Goal: Find specific page/section: Find specific page/section

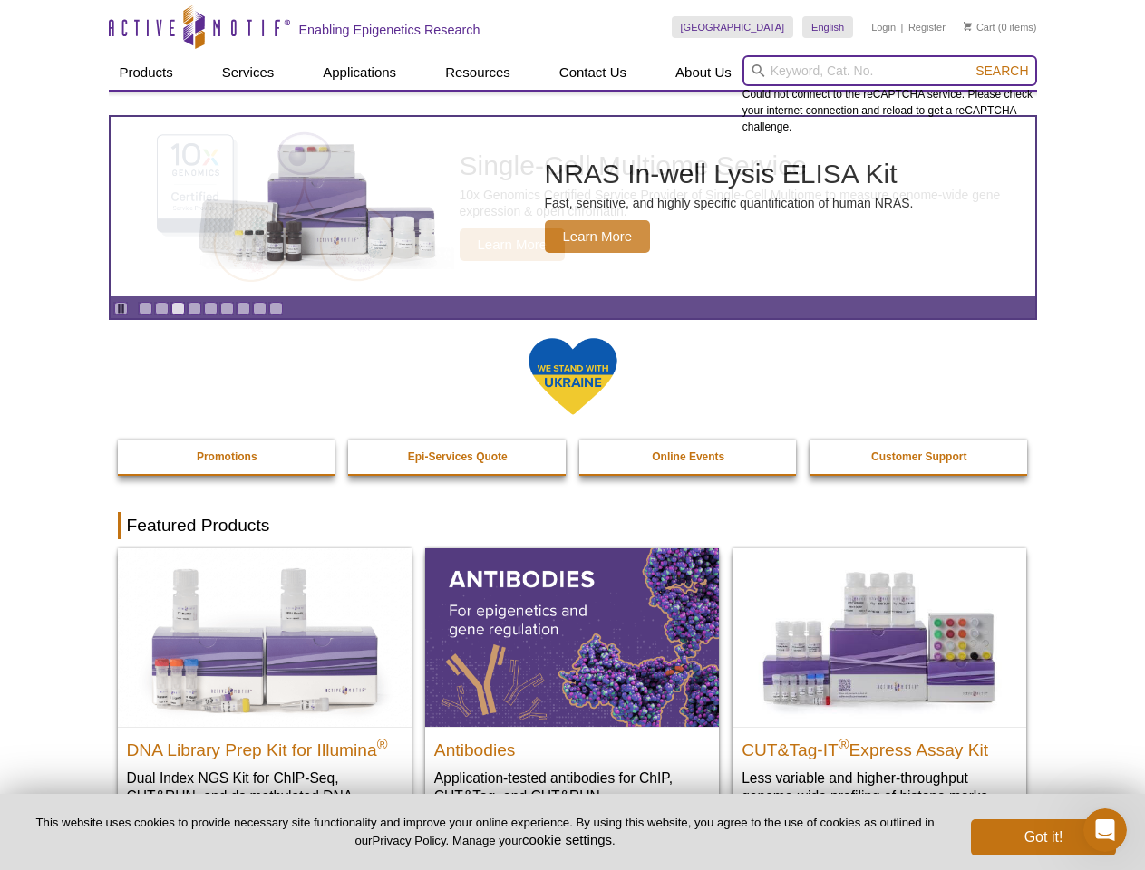
click at [890, 71] on input "search" at bounding box center [890, 70] width 295 height 31
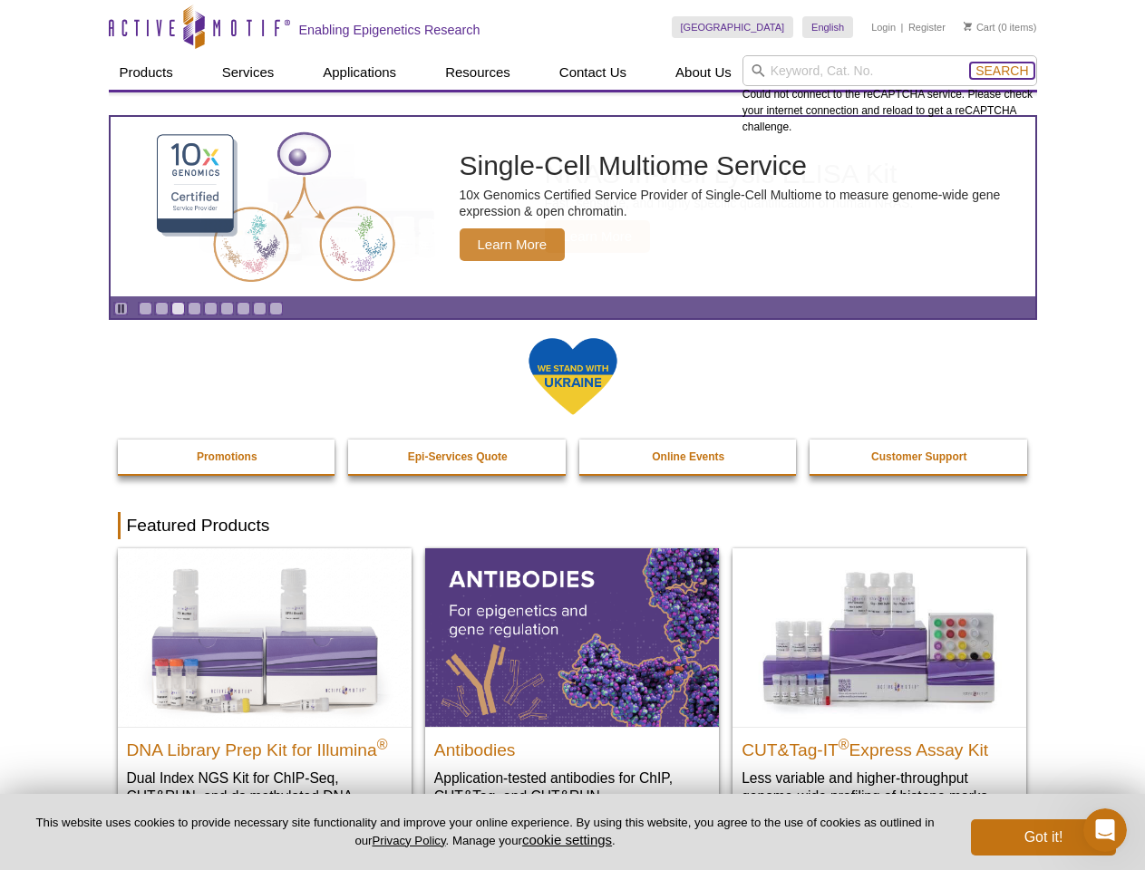
click at [1002, 71] on span "Search" at bounding box center [1002, 70] width 53 height 15
click at [121, 308] on icon "Pause" at bounding box center [121, 309] width 12 height 12
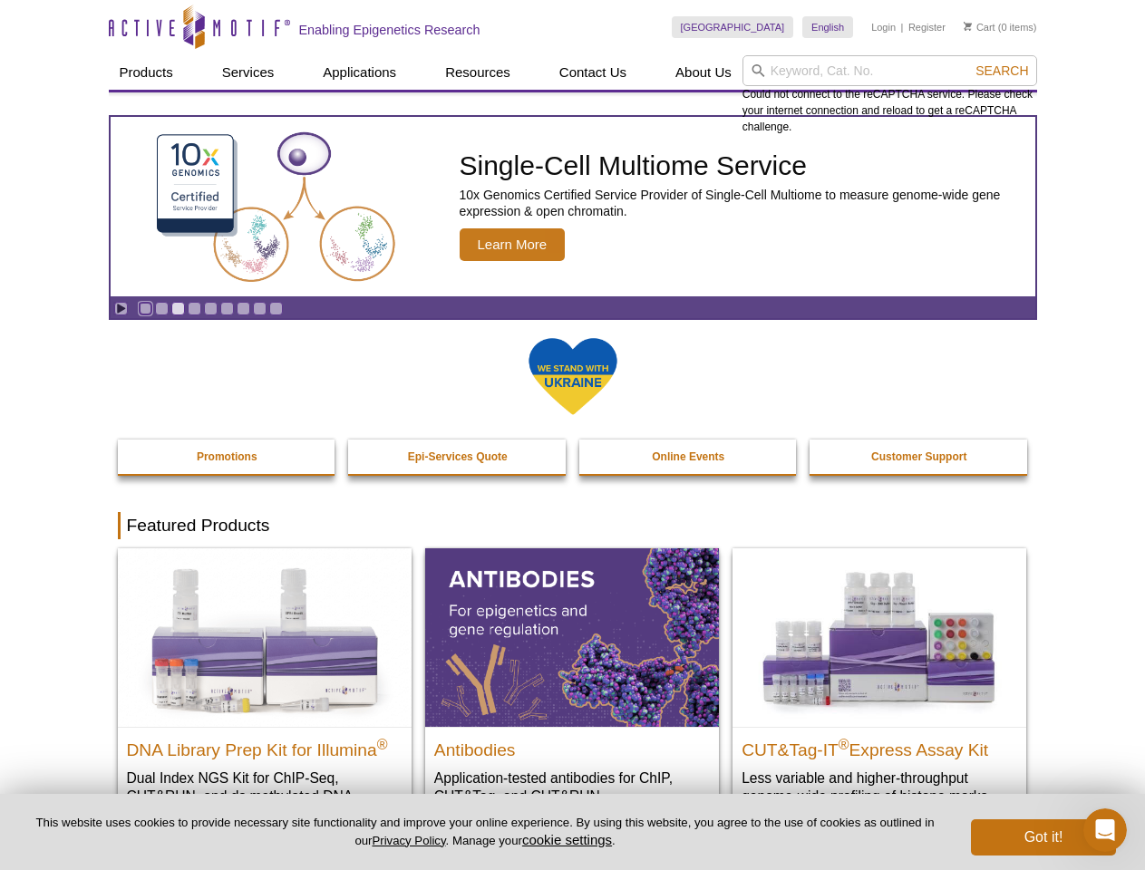
click at [145, 308] on link "Go to slide 1" at bounding box center [146, 309] width 14 height 14
click at [161, 308] on link "Go to slide 2" at bounding box center [162, 309] width 14 height 14
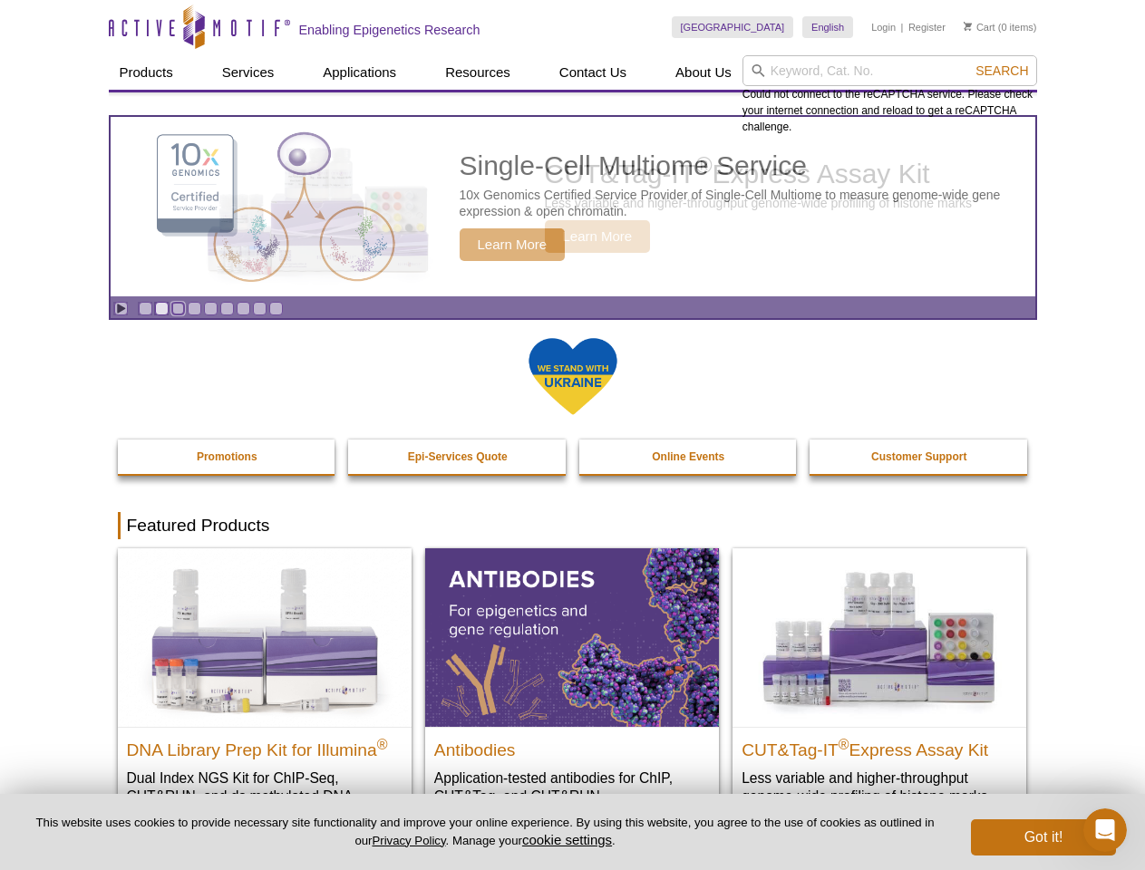
click at [178, 308] on link "Go to slide 3" at bounding box center [178, 309] width 14 height 14
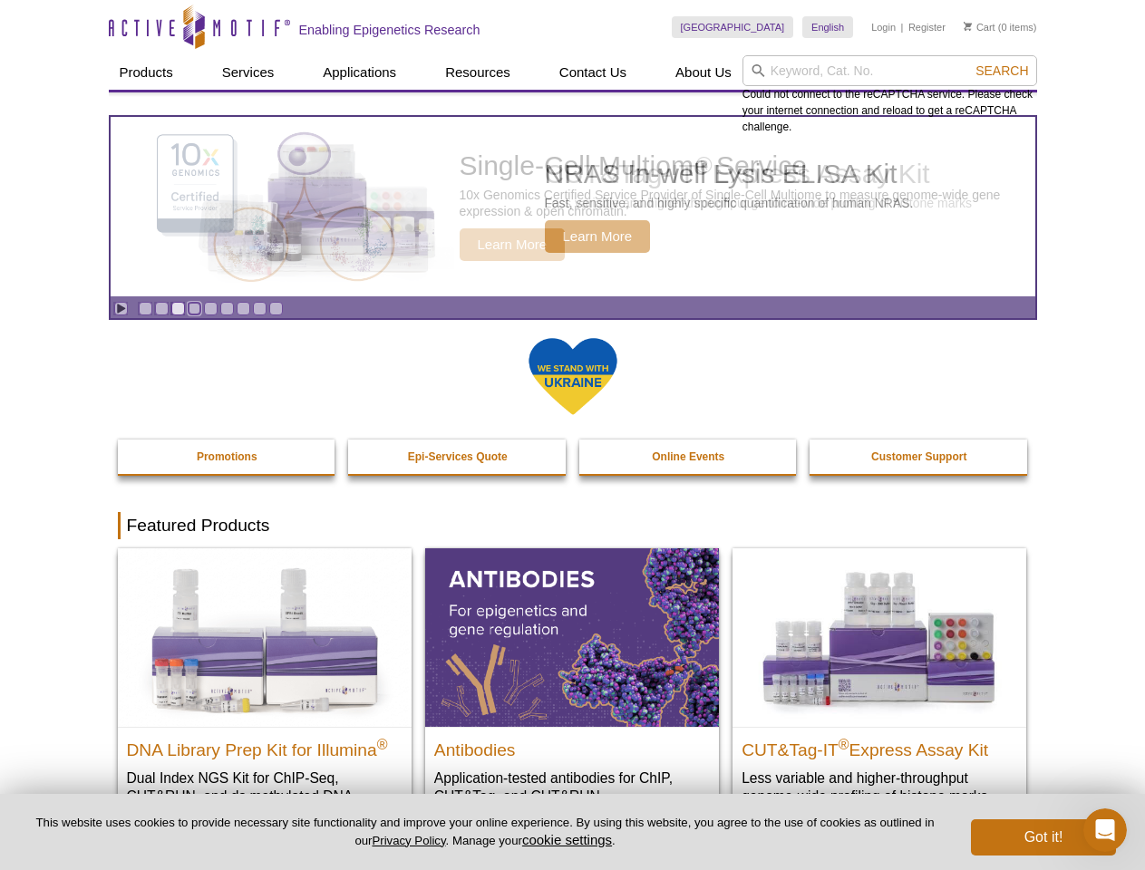
click at [194, 308] on link "Go to slide 4" at bounding box center [195, 309] width 14 height 14
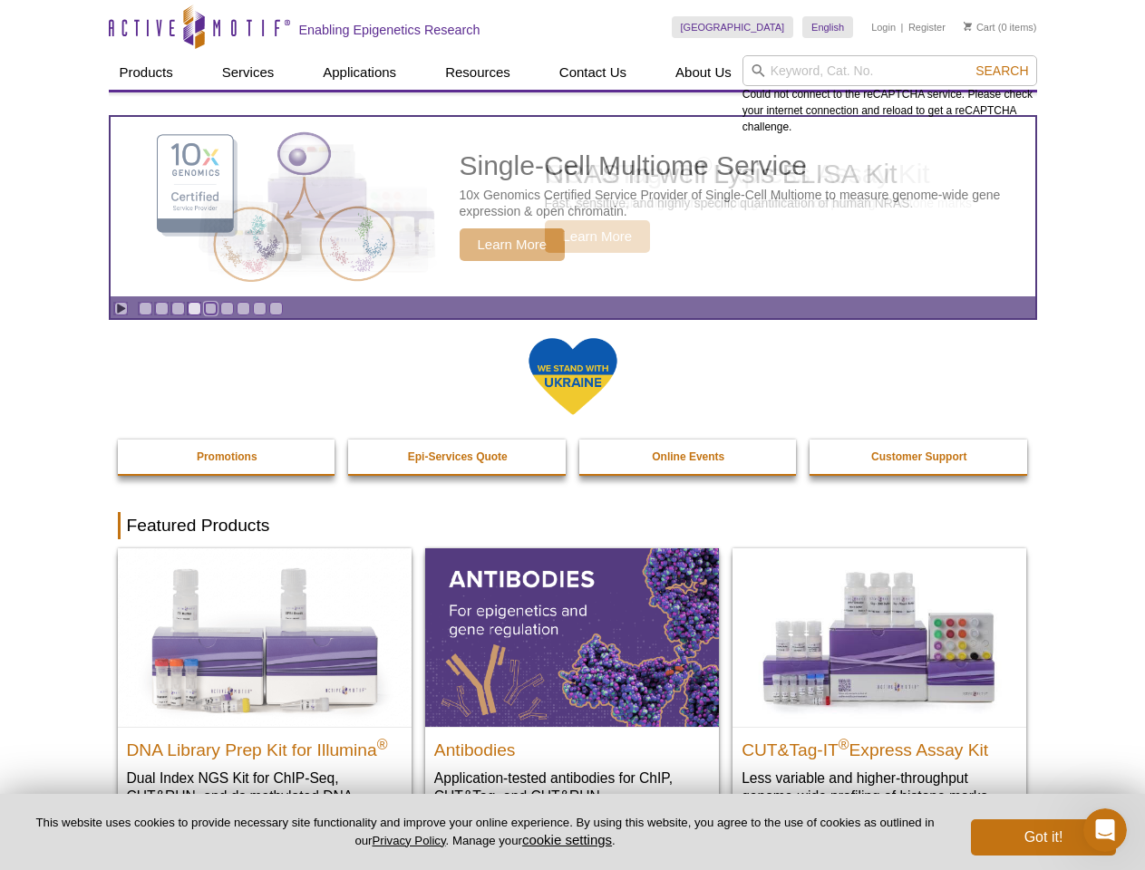
click at [210, 308] on link "Go to slide 5" at bounding box center [211, 309] width 14 height 14
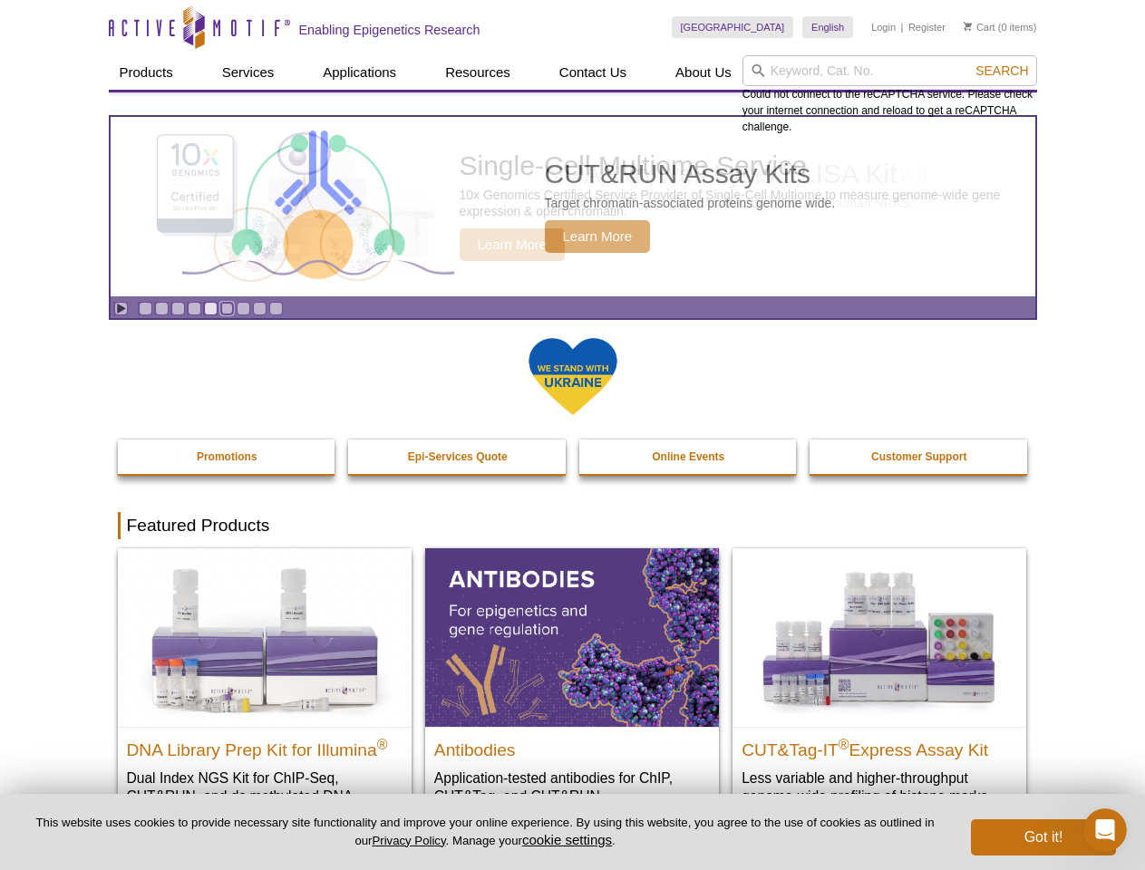
click at [227, 308] on link "Go to slide 6" at bounding box center [227, 309] width 14 height 14
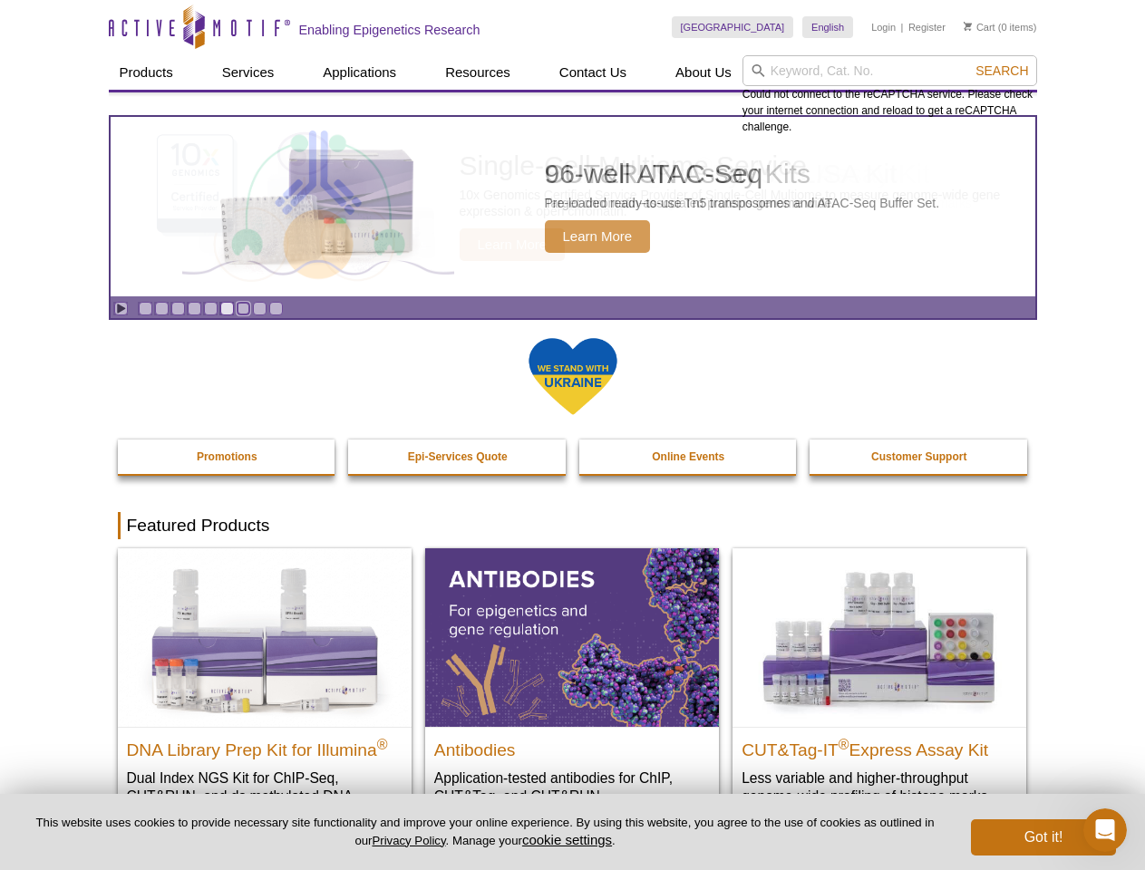
click at [243, 308] on link "Go to slide 7" at bounding box center [244, 309] width 14 height 14
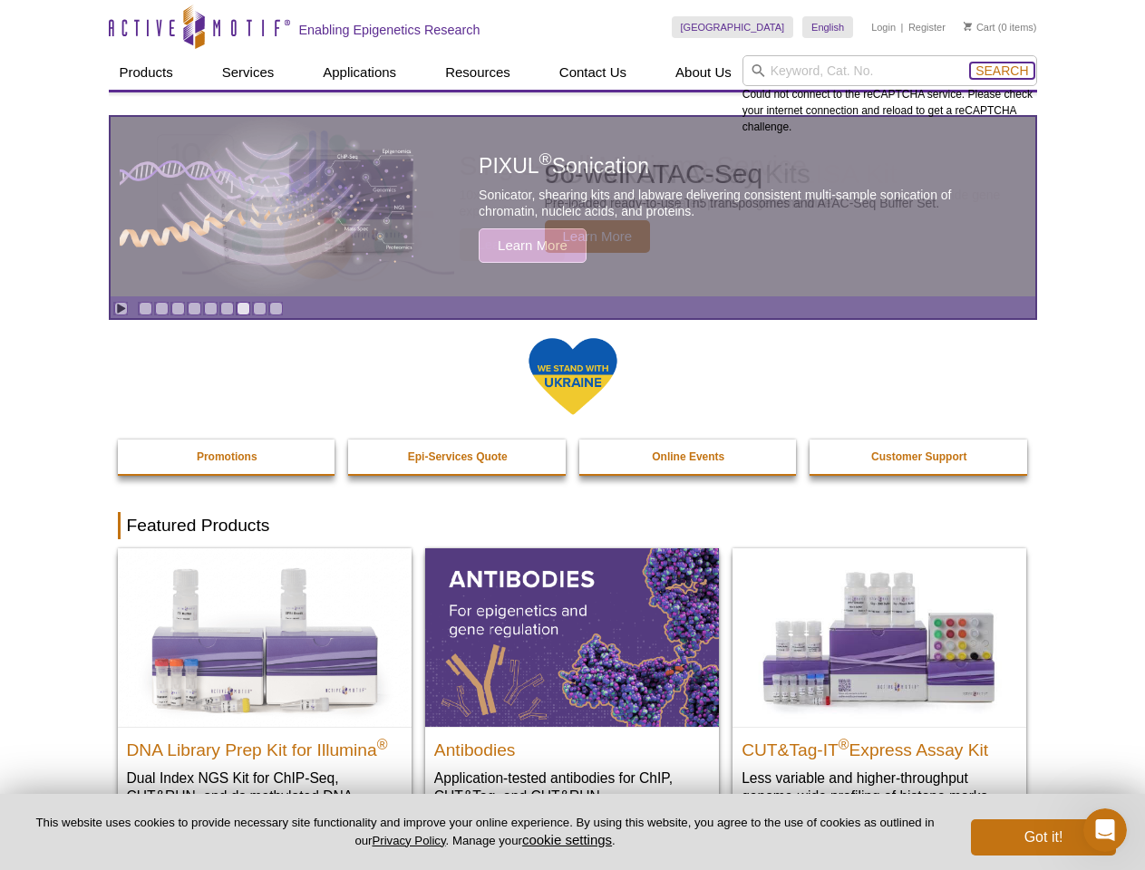
click at [1002, 71] on span "Search" at bounding box center [1002, 70] width 53 height 15
